Goal: Transaction & Acquisition: Subscribe to service/newsletter

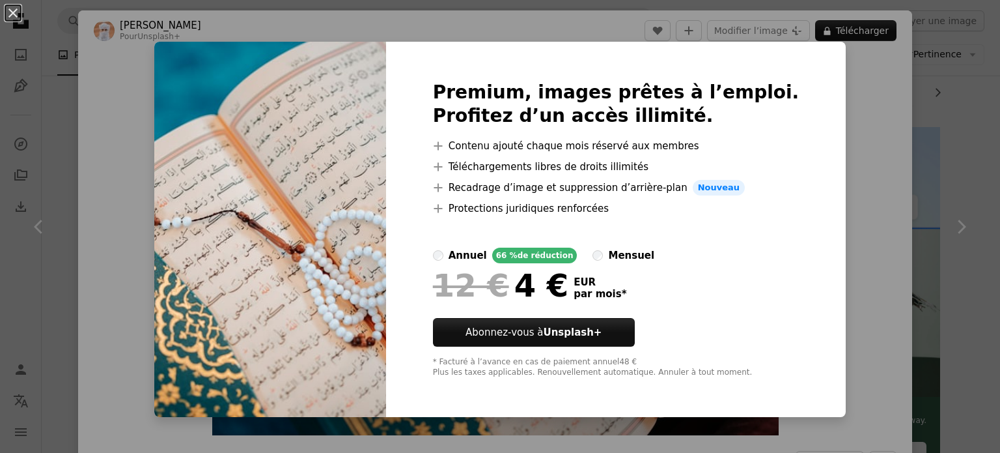
scroll to position [76, 0]
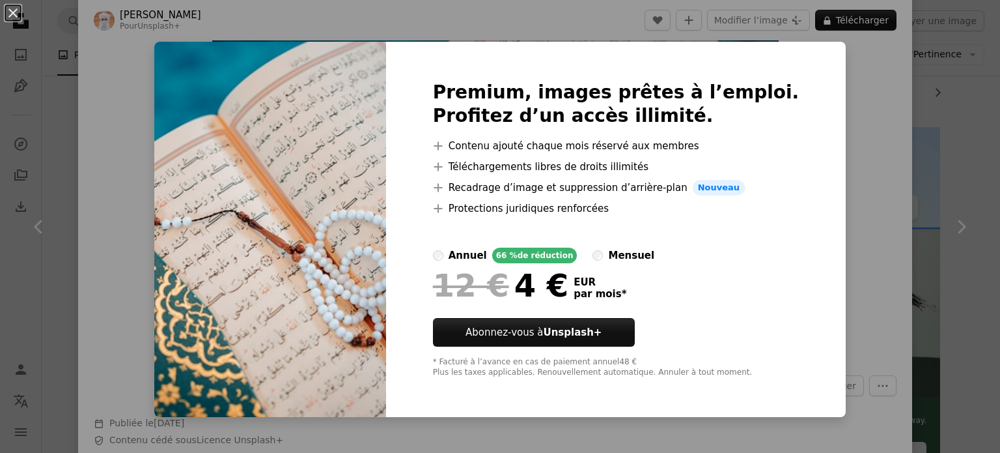
click at [615, 252] on label "mensuel" at bounding box center [624, 255] width 62 height 16
click at [827, 81] on div "An X shape Premium, images prêtes à l’emploi. Profitez d’un accès illimité. A p…" at bounding box center [500, 226] width 1000 height 453
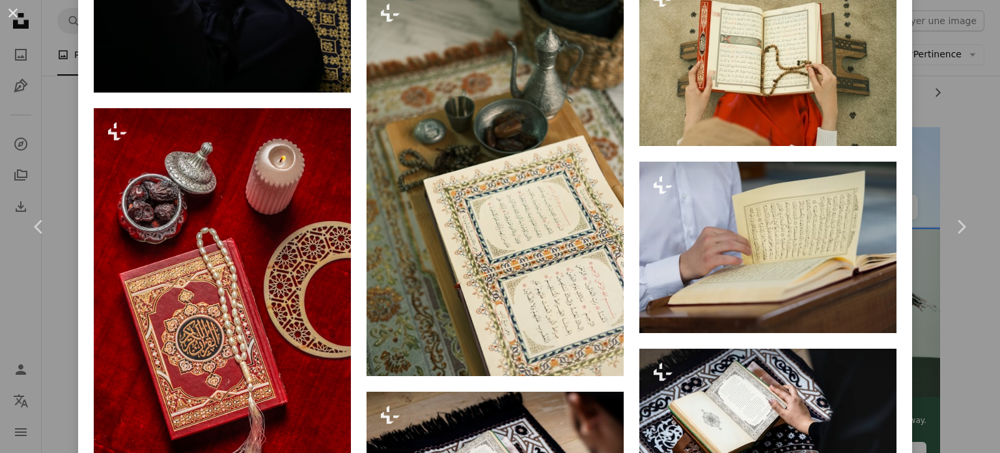
scroll to position [6800, 0]
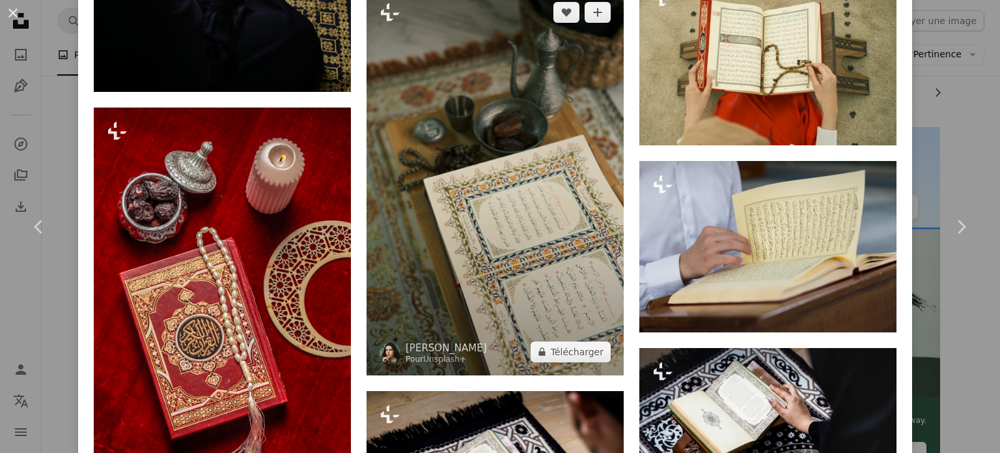
click at [519, 154] on img at bounding box center [495, 182] width 257 height 386
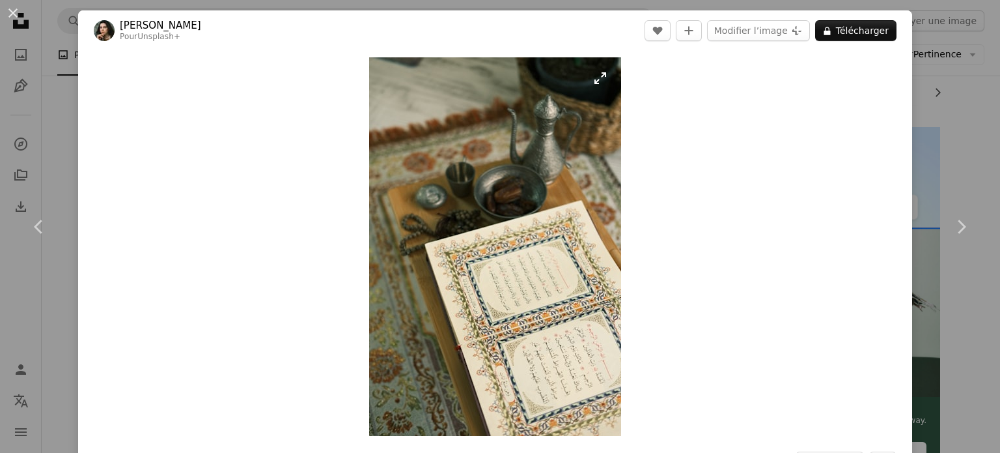
click at [518, 156] on img "Zoom sur cette image" at bounding box center [495, 246] width 252 height 378
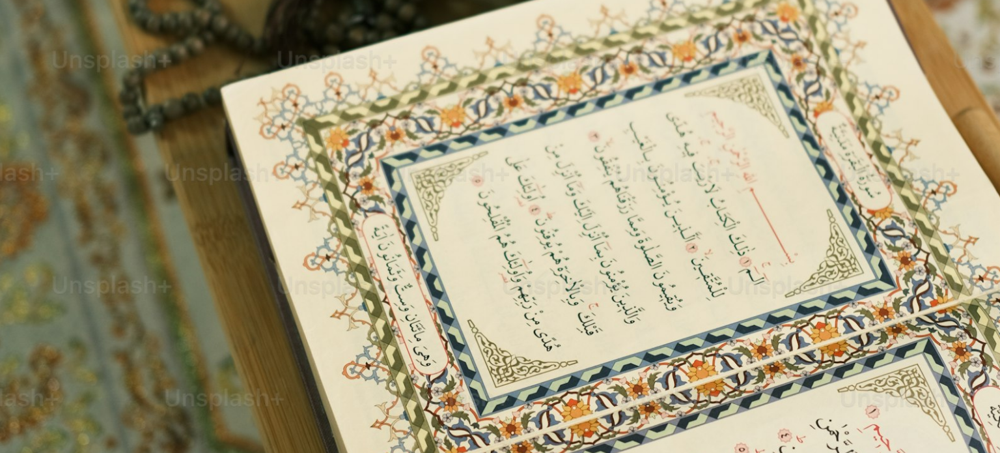
scroll to position [657, 0]
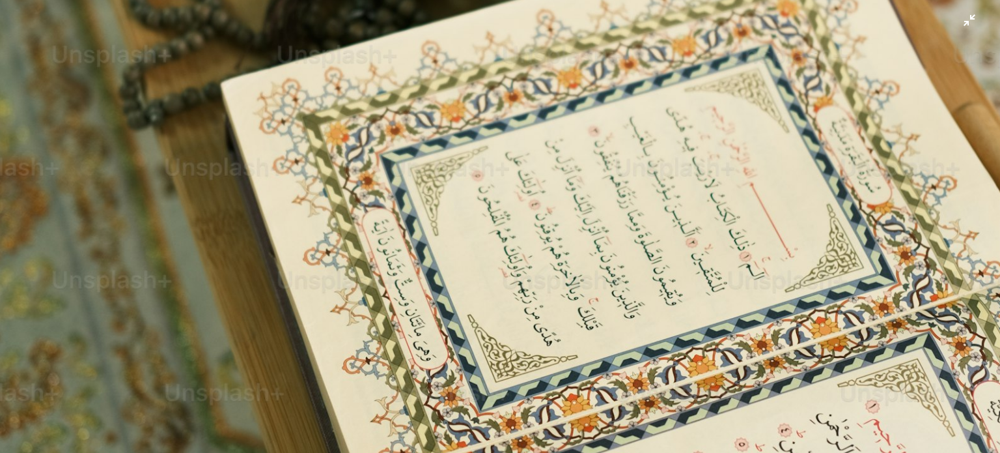
click at [516, 151] on img "Zoom arrière sur cette image" at bounding box center [500, 93] width 1002 height 1503
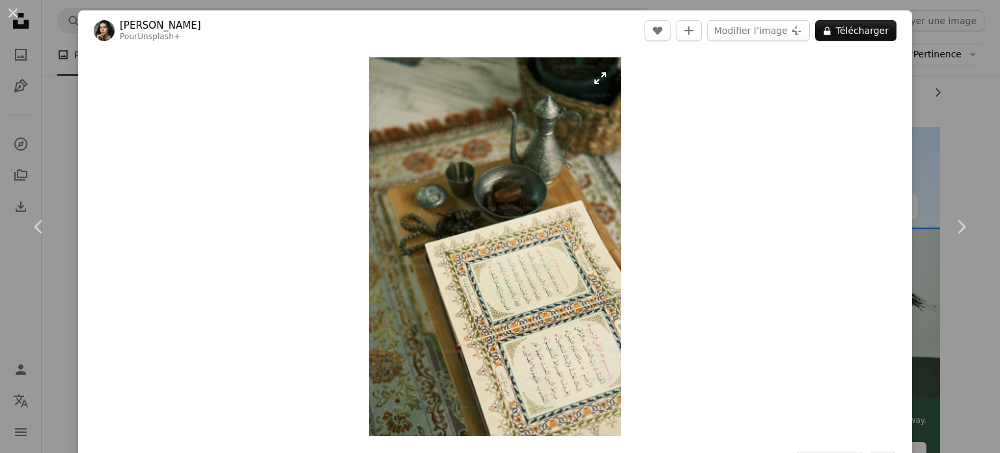
click at [516, 151] on img "Zoom sur cette image" at bounding box center [495, 246] width 252 height 378
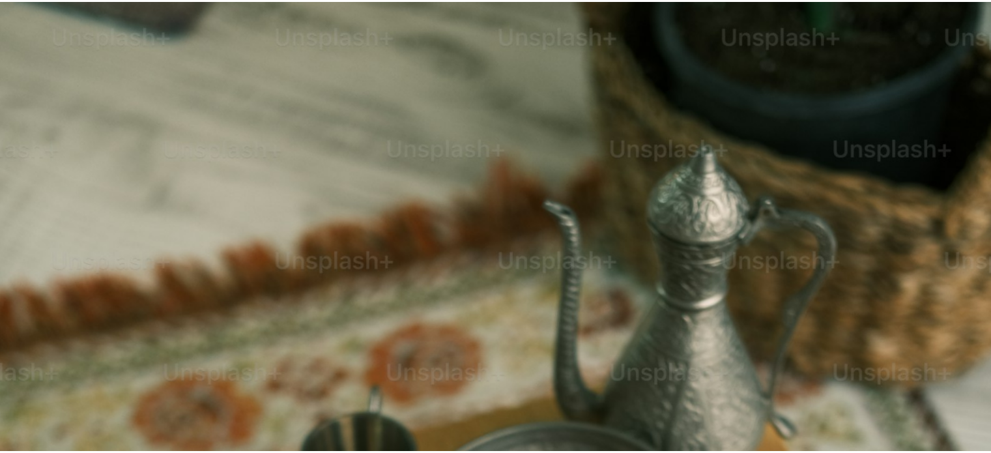
scroll to position [510, 0]
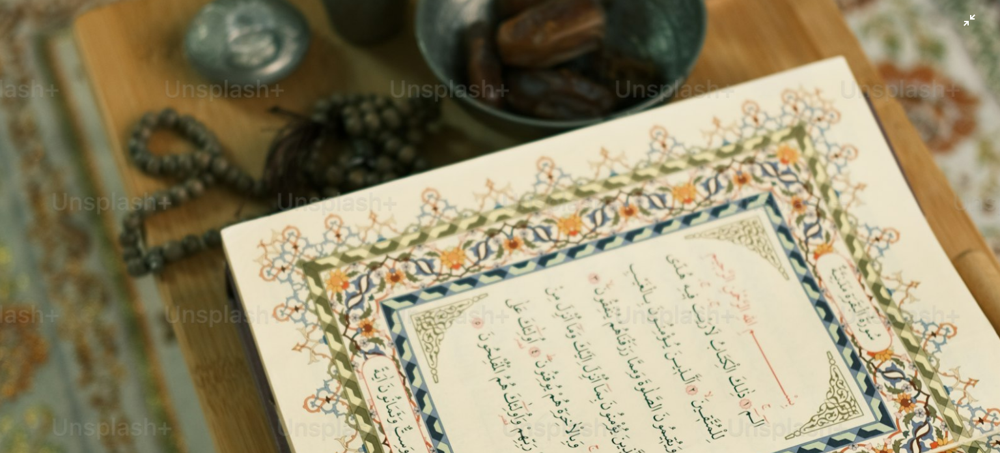
click at [516, 151] on img "Zoom arrière sur cette image" at bounding box center [500, 240] width 1002 height 1503
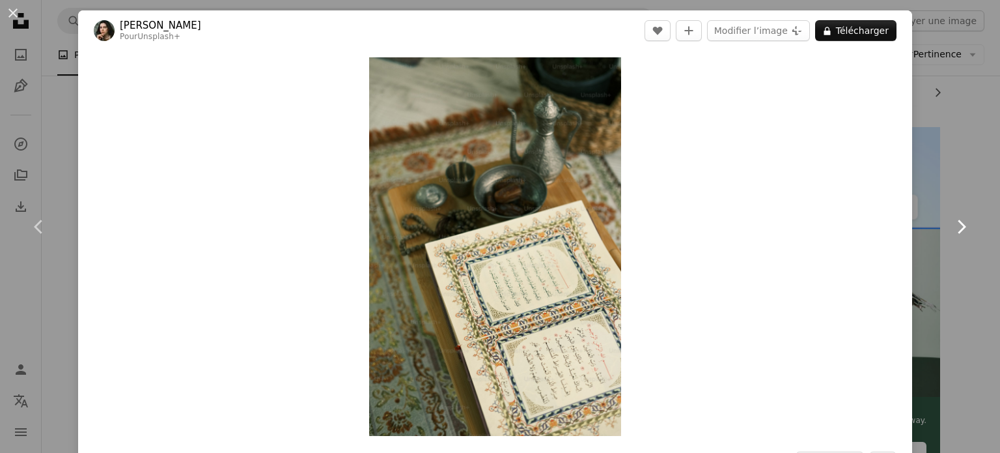
click at [961, 179] on link "Chevron right" at bounding box center [961, 226] width 78 height 125
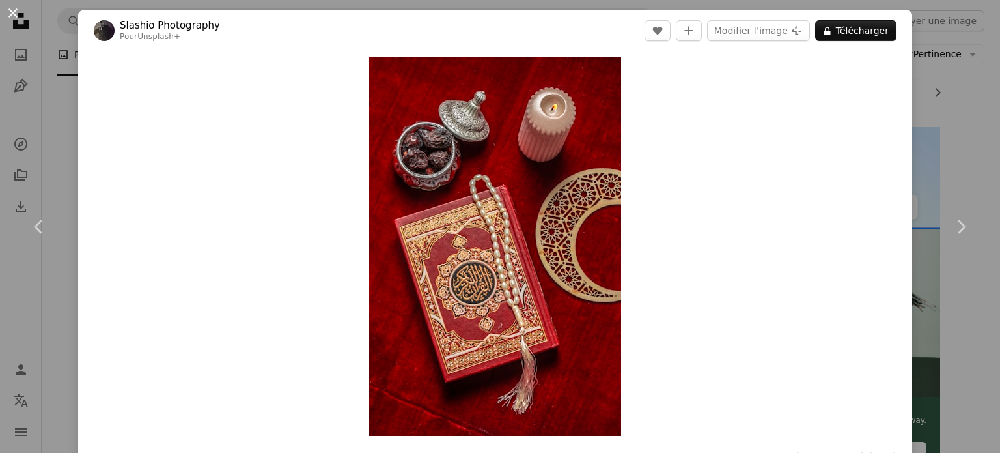
click at [14, 8] on button "An X shape" at bounding box center [13, 13] width 16 height 16
